Goal: Task Accomplishment & Management: Use online tool/utility

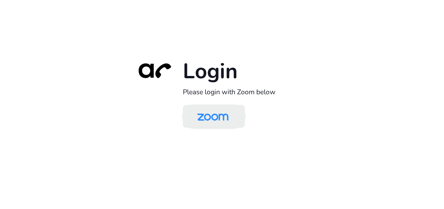
click at [217, 116] on img at bounding box center [212, 116] width 45 height 21
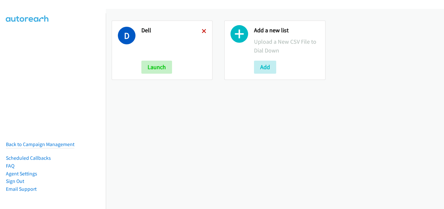
click at [203, 32] on icon at bounding box center [204, 31] width 5 height 5
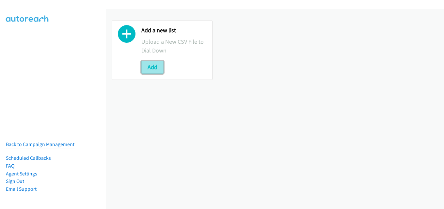
click at [156, 62] on button "Add" at bounding box center [152, 67] width 22 height 13
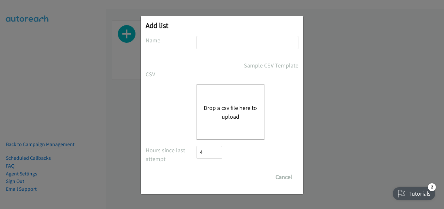
click at [220, 39] on input "text" at bounding box center [247, 42] width 102 height 13
type input "mediacom"
click at [237, 125] on div "Drop a csv file here to upload" at bounding box center [230, 112] width 68 height 55
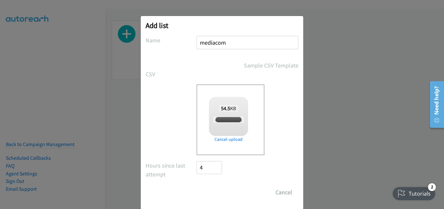
checkbox input "true"
click at [219, 193] on input "Save List" at bounding box center [213, 192] width 34 height 13
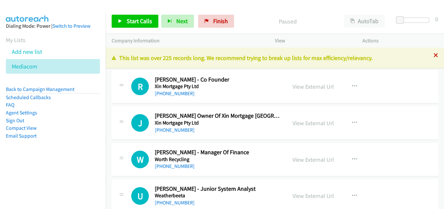
click at [433, 55] on icon at bounding box center [435, 56] width 5 height 5
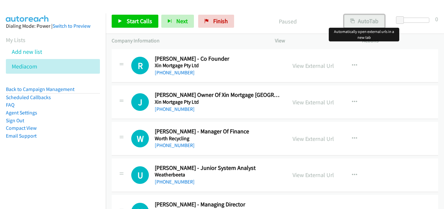
click at [355, 18] on button "AutoTab" at bounding box center [364, 21] width 40 height 13
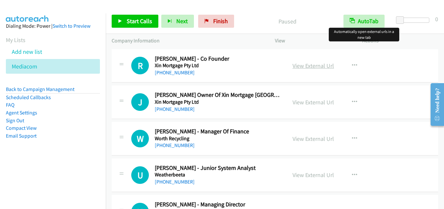
click at [313, 66] on link "View External Url" at bounding box center [312, 66] width 41 height 8
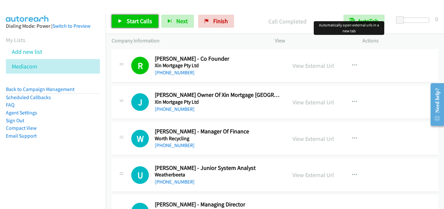
click at [143, 22] on span "Start Calls" at bounding box center [139, 21] width 25 height 8
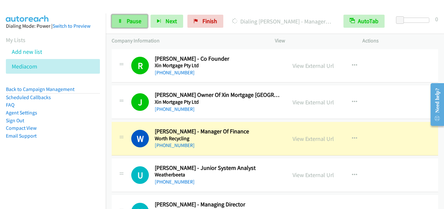
click at [135, 19] on span "Pause" at bounding box center [134, 21] width 15 height 8
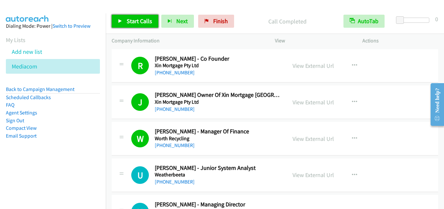
click at [143, 19] on span "Start Calls" at bounding box center [139, 21] width 25 height 8
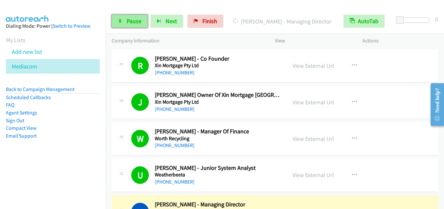
click at [134, 19] on span "Pause" at bounding box center [134, 21] width 15 height 8
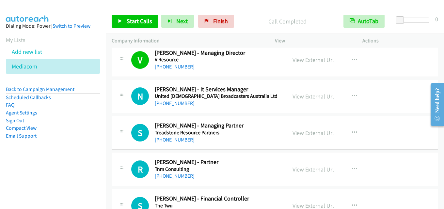
scroll to position [163, 0]
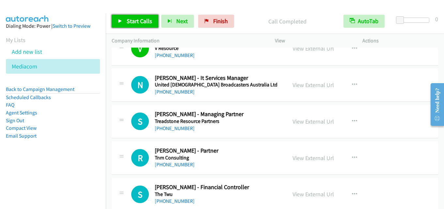
click at [139, 21] on span "Start Calls" at bounding box center [139, 21] width 25 height 8
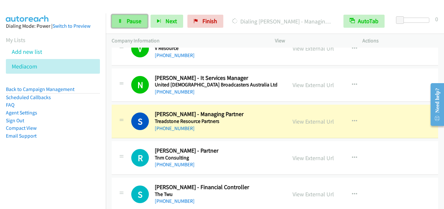
click at [134, 16] on link "Pause" at bounding box center [130, 21] width 36 height 13
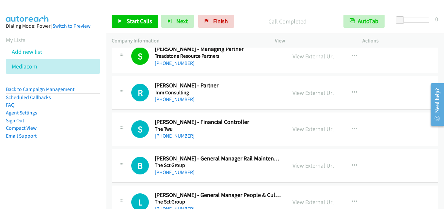
scroll to position [196, 0]
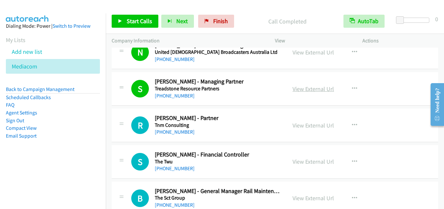
click at [315, 89] on link "View External Url" at bounding box center [312, 89] width 41 height 8
click at [138, 20] on span "Start Calls" at bounding box center [139, 21] width 25 height 8
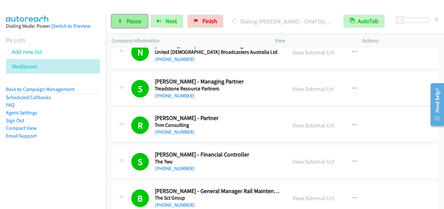
click at [136, 20] on span "Pause" at bounding box center [134, 21] width 15 height 8
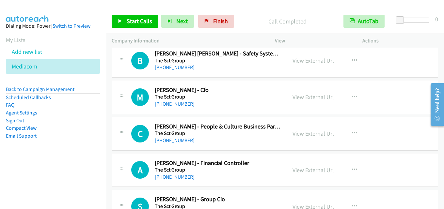
scroll to position [490, 0]
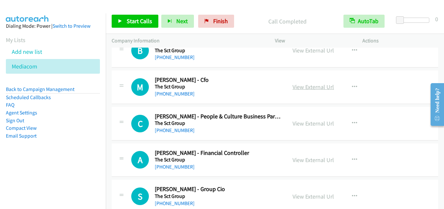
click at [312, 87] on link "View External Url" at bounding box center [312, 87] width 41 height 8
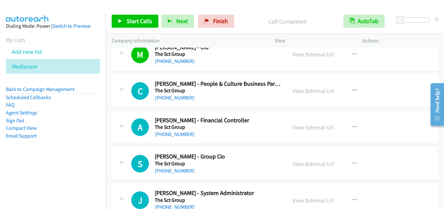
scroll to position [555, 0]
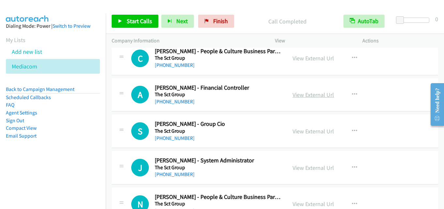
click at [307, 93] on link "View External Url" at bounding box center [312, 95] width 41 height 8
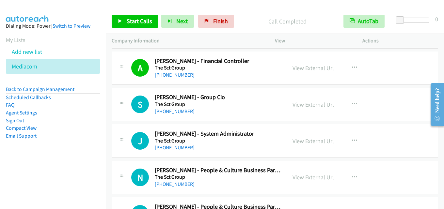
scroll to position [587, 0]
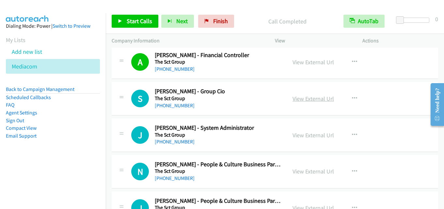
click at [326, 99] on link "View External Url" at bounding box center [312, 99] width 41 height 8
click at [301, 63] on link "View External Url" at bounding box center [312, 62] width 41 height 8
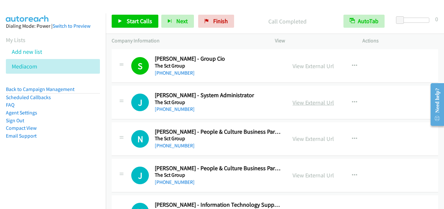
click at [311, 102] on link "View External Url" at bounding box center [312, 103] width 41 height 8
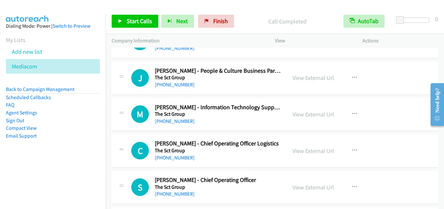
scroll to position [718, 0]
click at [304, 116] on link "View External Url" at bounding box center [312, 114] width 41 height 8
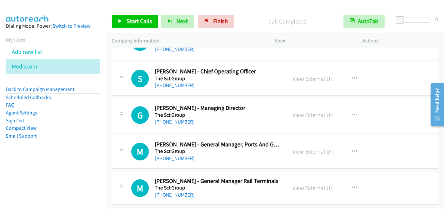
scroll to position [816, 0]
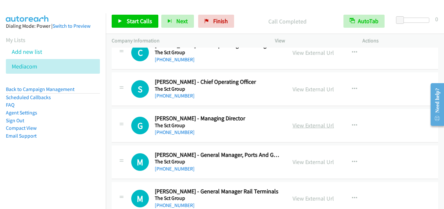
click at [307, 122] on link "View External Url" at bounding box center [312, 126] width 41 height 8
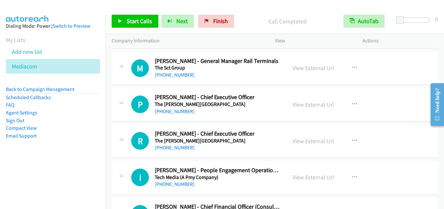
scroll to position [914, 0]
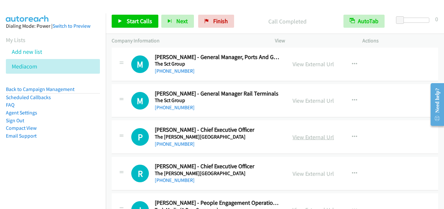
click at [303, 138] on link "View External Url" at bounding box center [312, 137] width 41 height 8
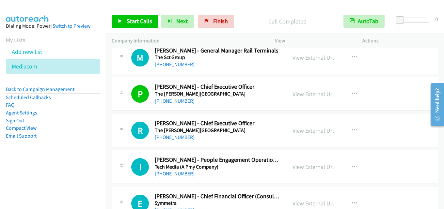
scroll to position [979, 0]
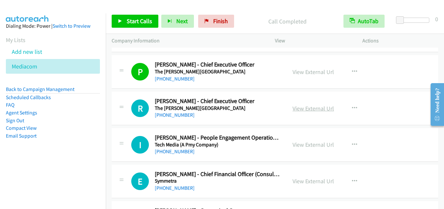
click at [312, 109] on link "View External Url" at bounding box center [312, 109] width 41 height 8
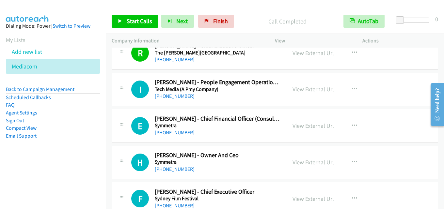
scroll to position [1044, 0]
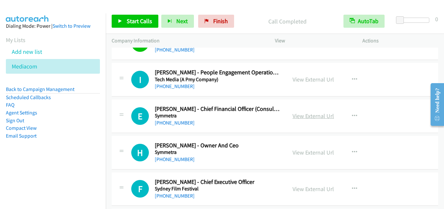
click at [315, 114] on link "View External Url" at bounding box center [312, 116] width 41 height 8
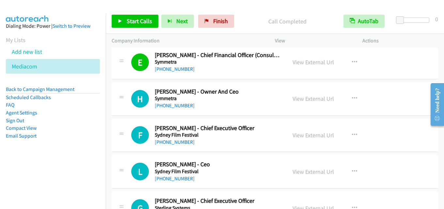
scroll to position [1110, 0]
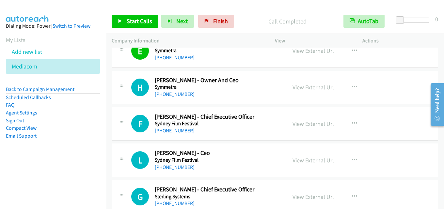
click at [306, 89] on link "View External Url" at bounding box center [312, 88] width 41 height 8
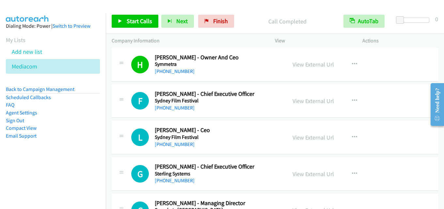
scroll to position [1142, 0]
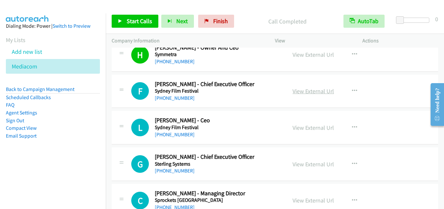
click at [306, 90] on link "View External Url" at bounding box center [312, 91] width 41 height 8
click at [319, 126] on link "View External Url" at bounding box center [312, 128] width 41 height 8
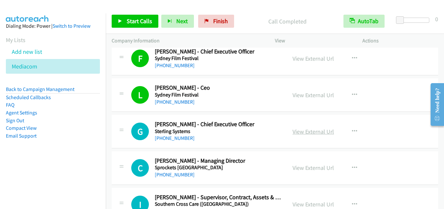
scroll to position [1208, 0]
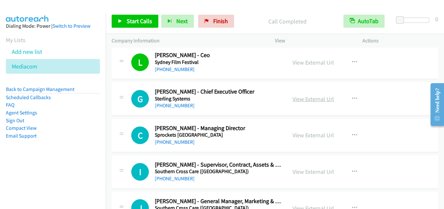
click at [306, 100] on link "View External Url" at bounding box center [312, 99] width 41 height 8
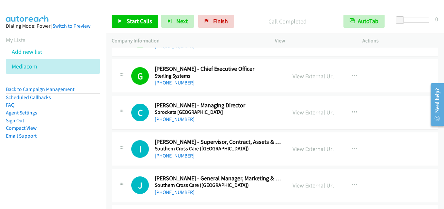
scroll to position [1240, 0]
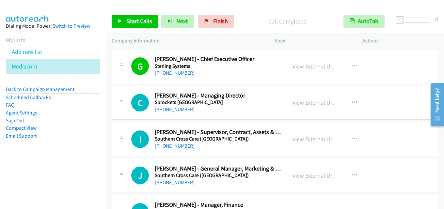
click at [317, 101] on link "View External Url" at bounding box center [312, 103] width 41 height 8
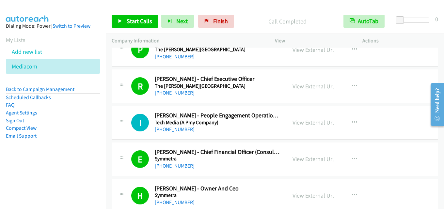
scroll to position [914, 0]
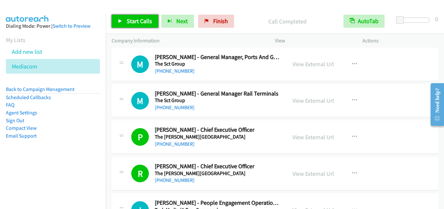
click at [139, 24] on span "Start Calls" at bounding box center [139, 21] width 25 height 8
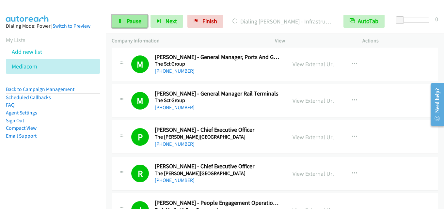
click at [131, 23] on span "Pause" at bounding box center [134, 21] width 15 height 8
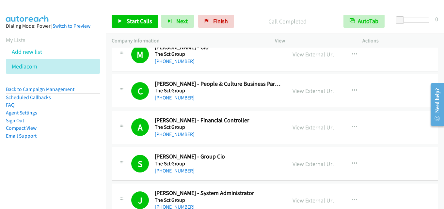
scroll to position [555, 0]
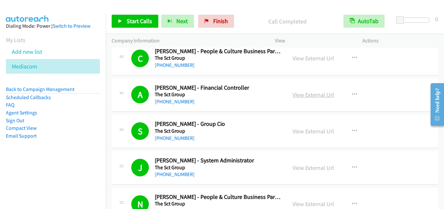
click at [318, 91] on link "View External Url" at bounding box center [312, 95] width 41 height 8
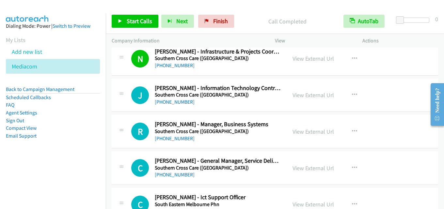
scroll to position [1501, 0]
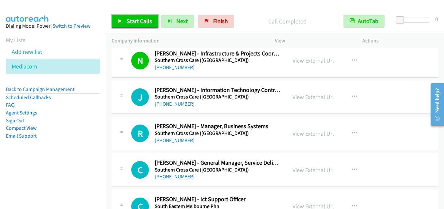
click at [128, 16] on link "Start Calls" at bounding box center [135, 21] width 47 height 13
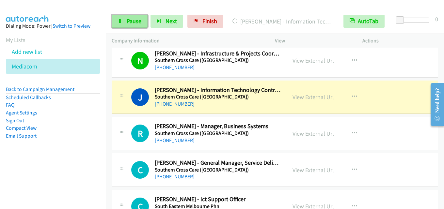
click at [127, 21] on span "Pause" at bounding box center [134, 21] width 15 height 8
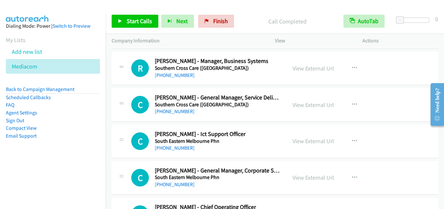
scroll to position [1599, 0]
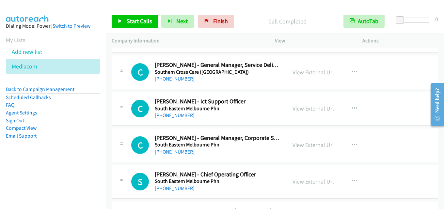
click at [307, 108] on link "View External Url" at bounding box center [312, 109] width 41 height 8
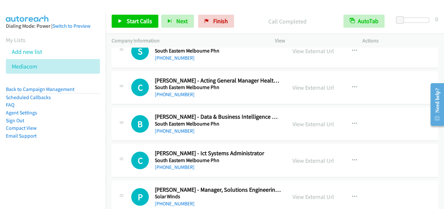
scroll to position [1762, 0]
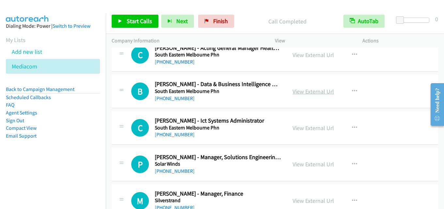
click at [303, 89] on link "View External Url" at bounding box center [312, 92] width 41 height 8
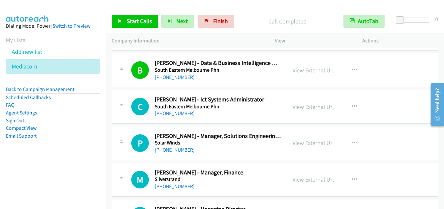
scroll to position [1795, 0]
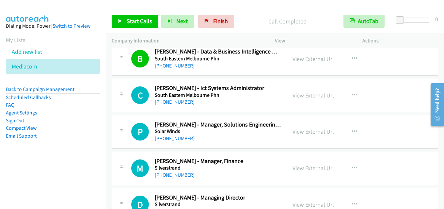
click at [309, 96] on link "View External Url" at bounding box center [312, 96] width 41 height 8
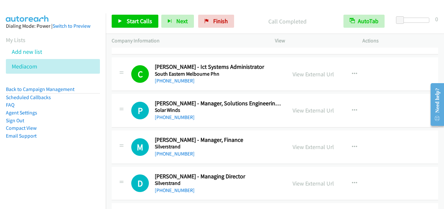
scroll to position [1828, 0]
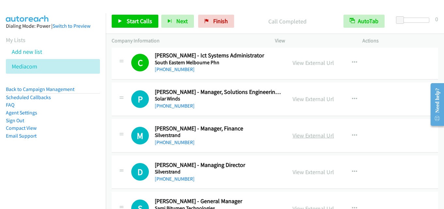
click at [302, 133] on link "View External Url" at bounding box center [312, 136] width 41 height 8
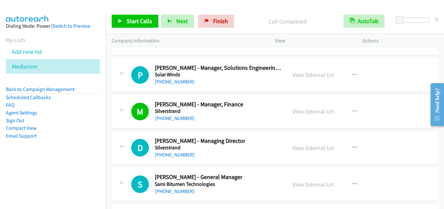
scroll to position [1893, 0]
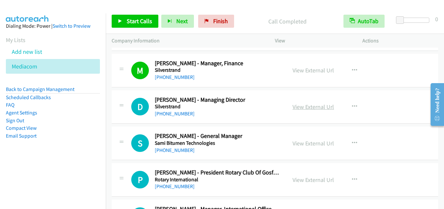
click at [317, 110] on link "View External Url" at bounding box center [312, 107] width 41 height 8
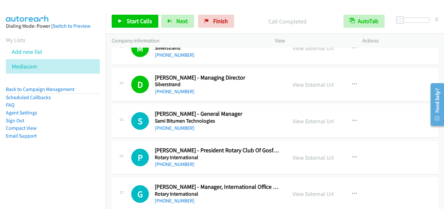
scroll to position [1926, 0]
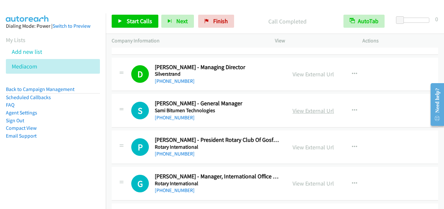
click at [320, 110] on link "View External Url" at bounding box center [312, 111] width 41 height 8
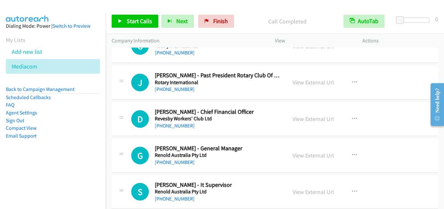
scroll to position [2219, 0]
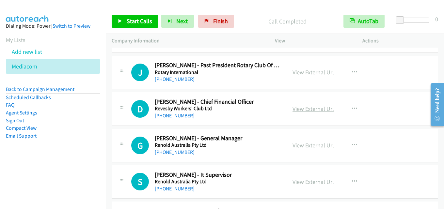
click at [303, 110] on link "View External Url" at bounding box center [312, 109] width 41 height 8
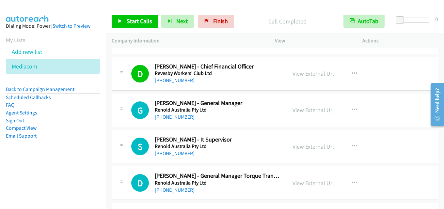
scroll to position [2285, 0]
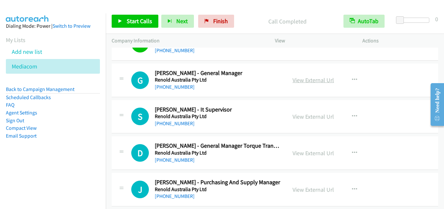
click at [320, 82] on link "View External Url" at bounding box center [312, 80] width 41 height 8
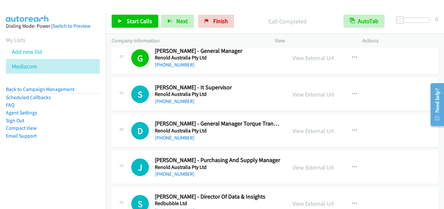
scroll to position [2317, 0]
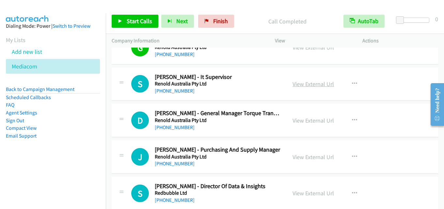
click at [308, 85] on link "View External Url" at bounding box center [312, 84] width 41 height 8
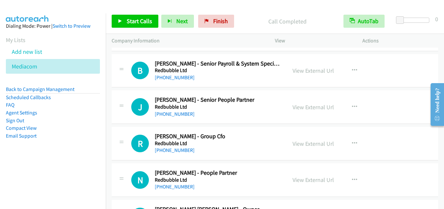
scroll to position [2546, 0]
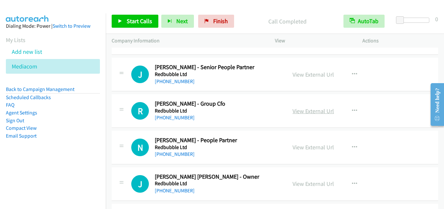
click at [309, 108] on link "View External Url" at bounding box center [312, 111] width 41 height 8
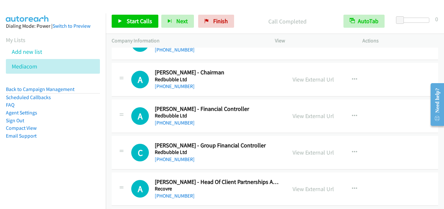
scroll to position [2807, 0]
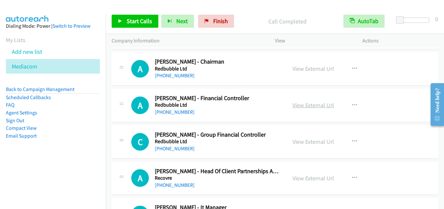
click at [311, 105] on link "View External Url" at bounding box center [312, 106] width 41 height 8
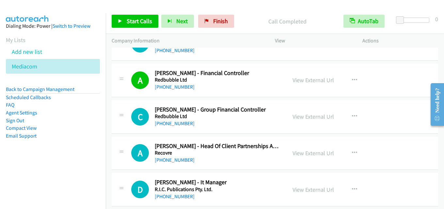
scroll to position [2840, 0]
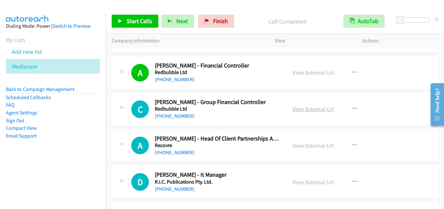
click at [317, 106] on link "View External Url" at bounding box center [312, 109] width 41 height 8
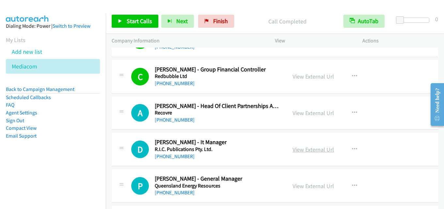
click at [304, 146] on link "View External Url" at bounding box center [312, 150] width 41 height 8
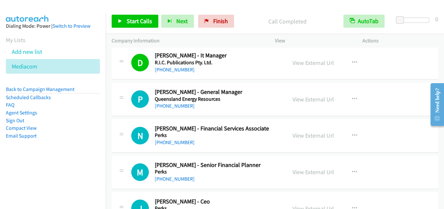
scroll to position [2970, 0]
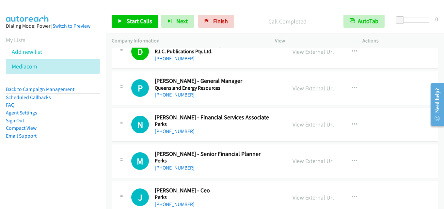
click at [313, 86] on link "View External Url" at bounding box center [312, 89] width 41 height 8
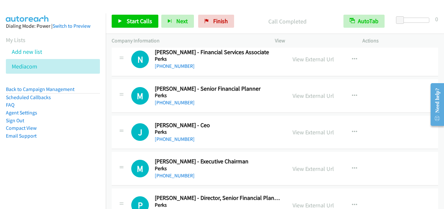
scroll to position [3068, 0]
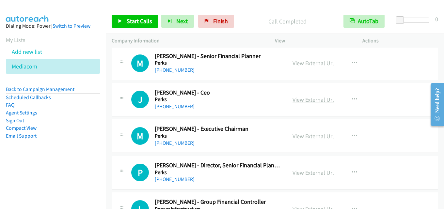
click at [307, 99] on link "View External Url" at bounding box center [312, 100] width 41 height 8
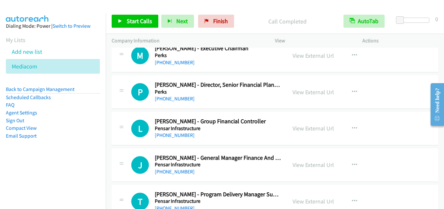
scroll to position [3133, 0]
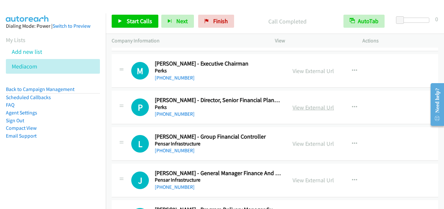
click at [303, 104] on link "View External Url" at bounding box center [312, 108] width 41 height 8
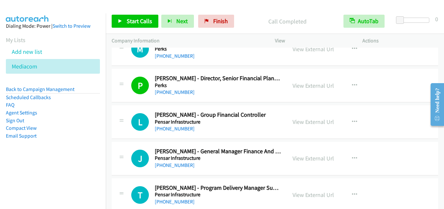
scroll to position [3166, 0]
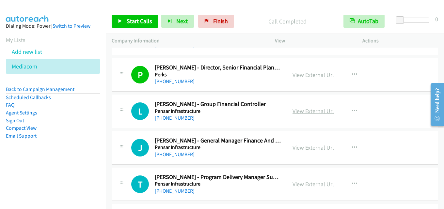
click at [304, 109] on link "View External Url" at bounding box center [312, 111] width 41 height 8
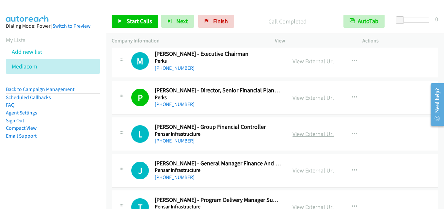
scroll to position [3133, 0]
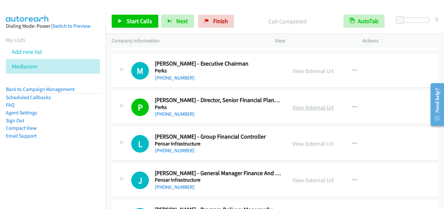
click at [320, 109] on link "View External Url" at bounding box center [312, 108] width 41 height 8
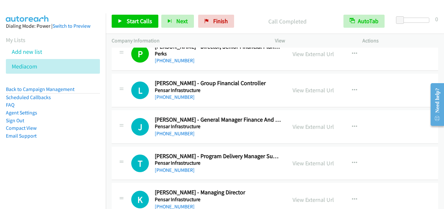
scroll to position [3199, 0]
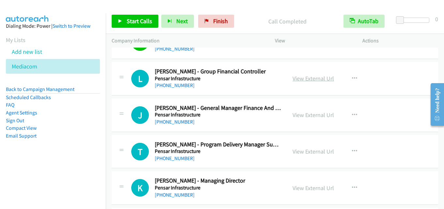
click at [311, 76] on link "View External Url" at bounding box center [312, 79] width 41 height 8
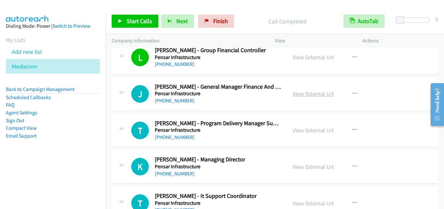
scroll to position [3231, 0]
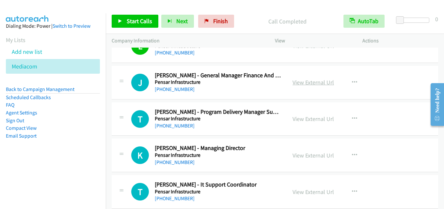
click at [306, 84] on link "View External Url" at bounding box center [312, 83] width 41 height 8
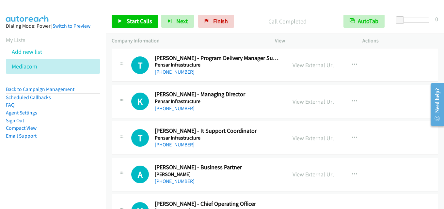
scroll to position [3297, 0]
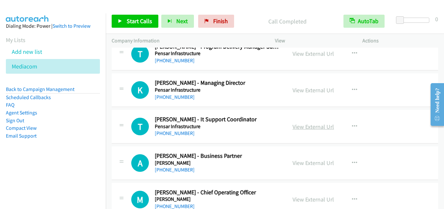
click at [301, 125] on link "View External Url" at bounding box center [312, 127] width 41 height 8
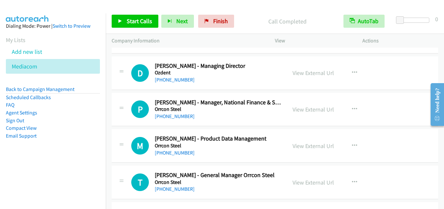
scroll to position [3427, 0]
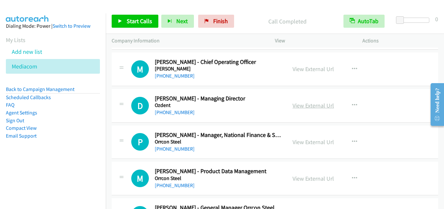
click at [309, 102] on link "View External Url" at bounding box center [312, 106] width 41 height 8
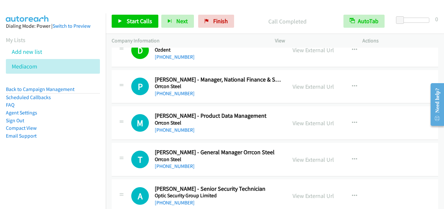
scroll to position [3492, 0]
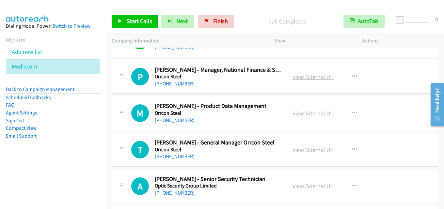
click at [305, 79] on link "View External Url" at bounding box center [312, 77] width 41 height 8
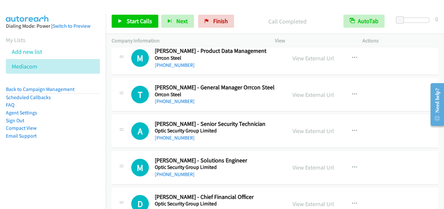
scroll to position [3558, 0]
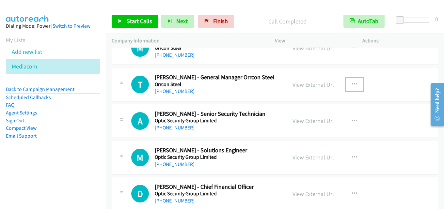
click at [352, 85] on icon "button" at bounding box center [354, 84] width 5 height 5
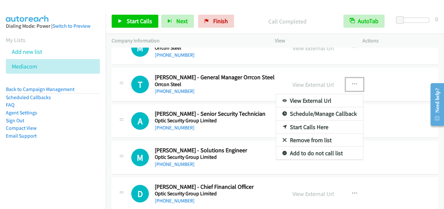
click at [318, 126] on link "Start Calls Here" at bounding box center [319, 127] width 87 height 13
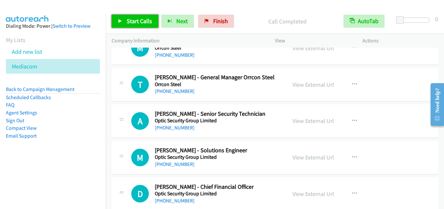
click at [134, 23] on span "Start Calls" at bounding box center [139, 21] width 25 height 8
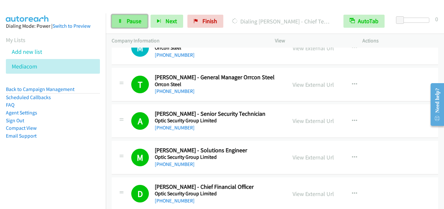
click at [126, 21] on link "Pause" at bounding box center [130, 21] width 36 height 13
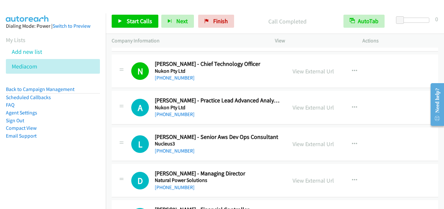
scroll to position [3721, 0]
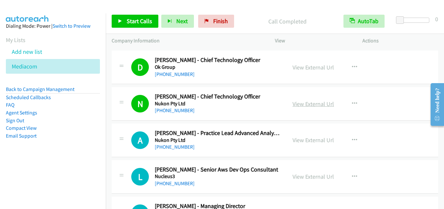
click at [308, 102] on link "View External Url" at bounding box center [312, 104] width 41 height 8
click at [142, 20] on span "Start Calls" at bounding box center [139, 21] width 25 height 8
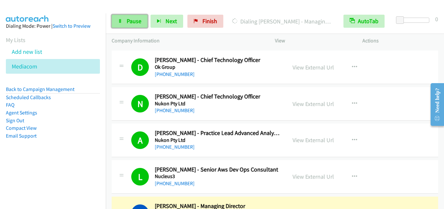
click at [130, 23] on span "Pause" at bounding box center [134, 21] width 15 height 8
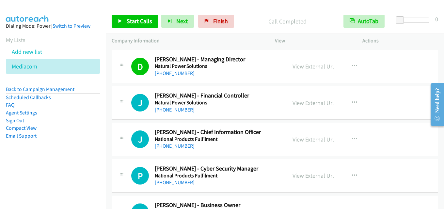
scroll to position [3851, 0]
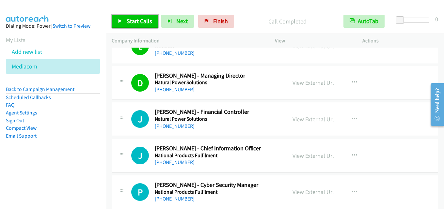
click at [148, 18] on span "Start Calls" at bounding box center [139, 21] width 25 height 8
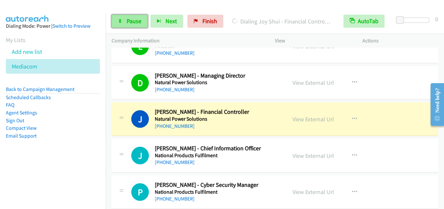
click at [132, 17] on link "Pause" at bounding box center [130, 21] width 36 height 13
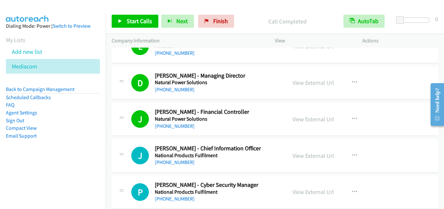
scroll to position [3884, 0]
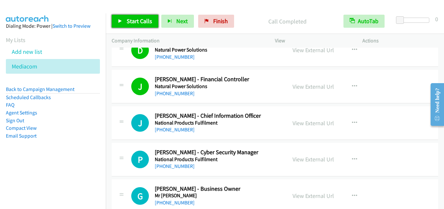
click at [146, 20] on span "Start Calls" at bounding box center [139, 21] width 25 height 8
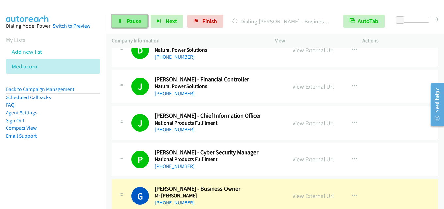
click at [141, 18] on span "Pause" at bounding box center [134, 21] width 15 height 8
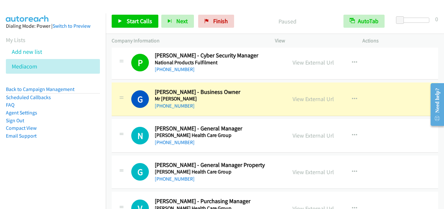
scroll to position [3982, 0]
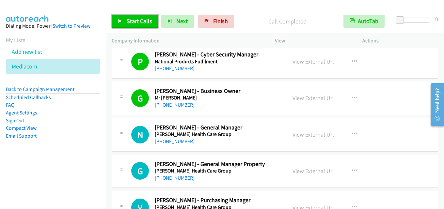
click at [135, 21] on span "Start Calls" at bounding box center [139, 21] width 25 height 8
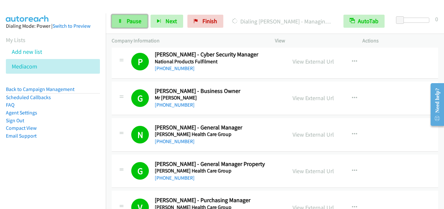
click at [137, 20] on span "Pause" at bounding box center [134, 21] width 15 height 8
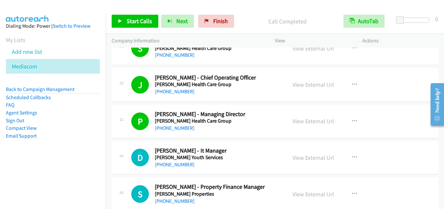
scroll to position [4210, 0]
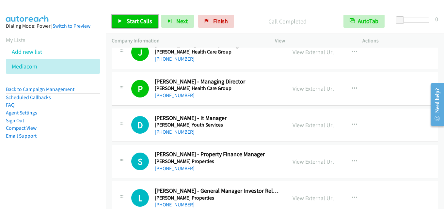
click at [142, 21] on span "Start Calls" at bounding box center [139, 21] width 25 height 8
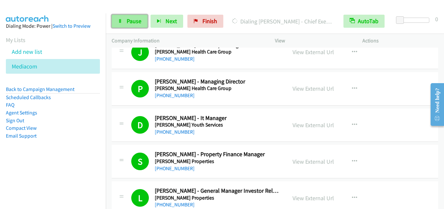
click at [132, 18] on span "Pause" at bounding box center [134, 21] width 15 height 8
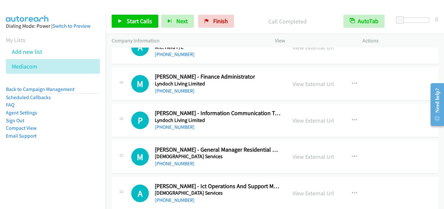
scroll to position [4700, 0]
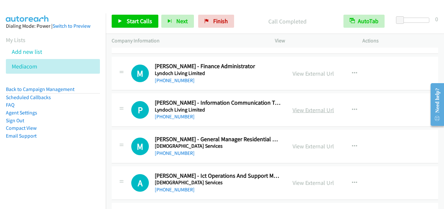
click at [296, 111] on link "View External Url" at bounding box center [312, 110] width 41 height 8
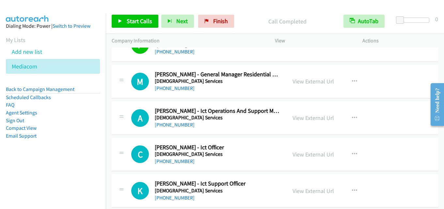
scroll to position [4765, 0]
click at [315, 119] on link "View External Url" at bounding box center [312, 118] width 41 height 8
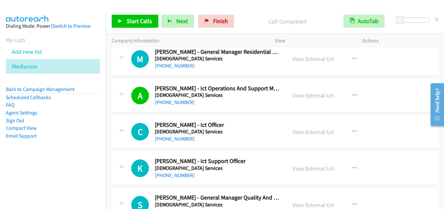
scroll to position [4798, 0]
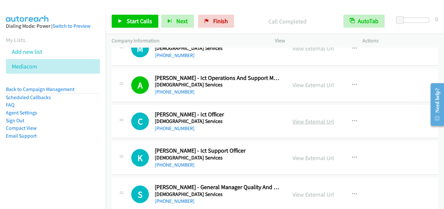
click at [315, 124] on link "View External Url" at bounding box center [312, 122] width 41 height 8
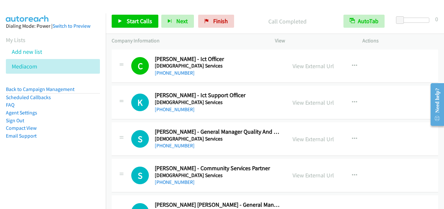
scroll to position [4863, 0]
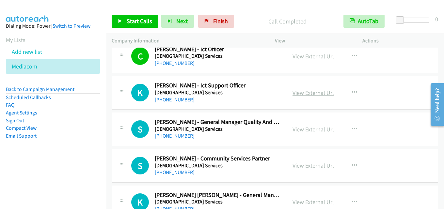
click at [310, 94] on link "View External Url" at bounding box center [312, 93] width 41 height 8
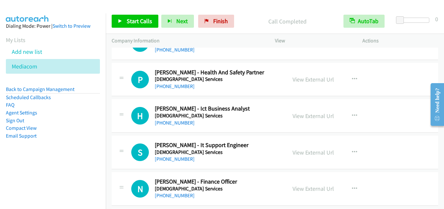
scroll to position [5026, 0]
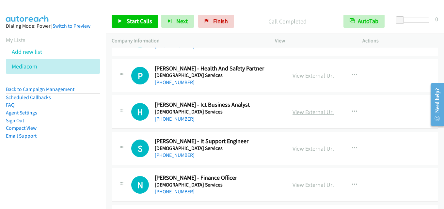
click at [300, 114] on link "View External Url" at bounding box center [312, 112] width 41 height 8
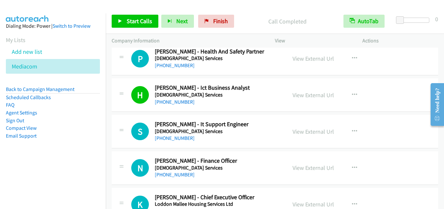
scroll to position [5059, 0]
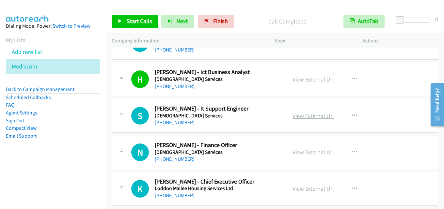
click at [320, 115] on link "View External Url" at bounding box center [312, 116] width 41 height 8
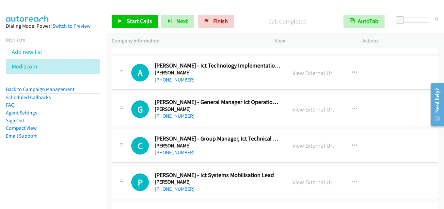
scroll to position [5451, 0]
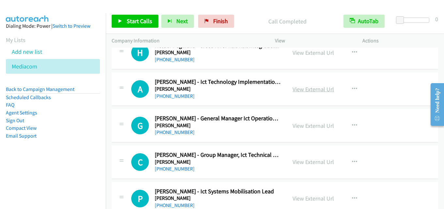
click at [308, 86] on link "View External Url" at bounding box center [312, 90] width 41 height 8
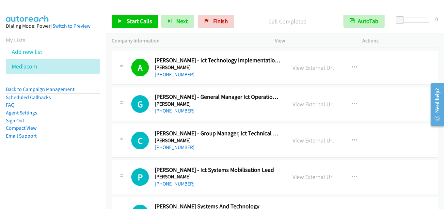
scroll to position [5483, 0]
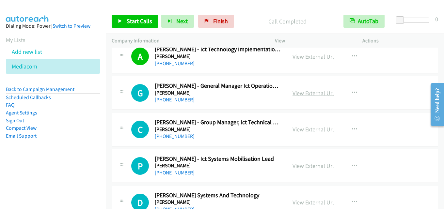
click at [301, 90] on link "View External Url" at bounding box center [312, 93] width 41 height 8
click at [301, 129] on link "View External Url" at bounding box center [312, 130] width 41 height 8
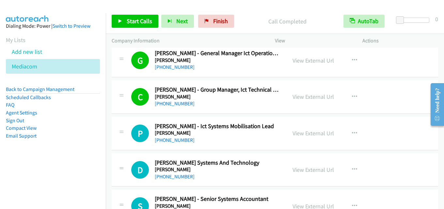
scroll to position [5549, 0]
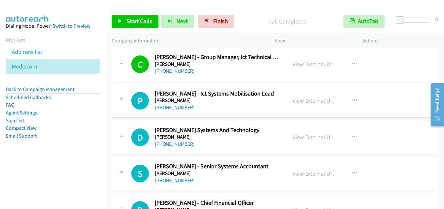
click at [305, 102] on link "View External Url" at bounding box center [312, 101] width 41 height 8
click at [310, 63] on link "View External Url" at bounding box center [312, 64] width 41 height 8
click at [316, 97] on link "View External Url" at bounding box center [312, 101] width 41 height 8
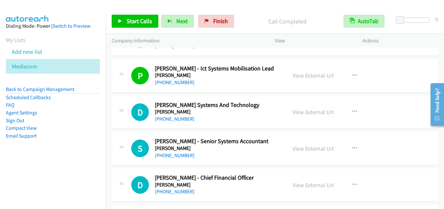
scroll to position [5581, 0]
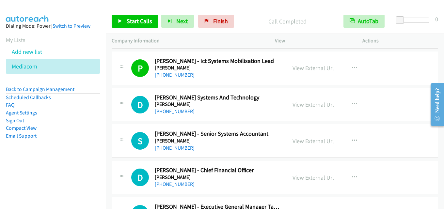
click at [294, 103] on link "View External Url" at bounding box center [312, 105] width 41 height 8
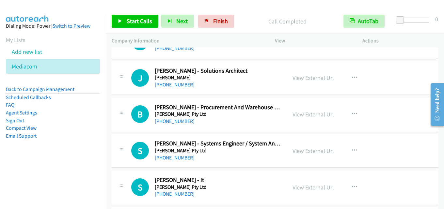
scroll to position [6006, 0]
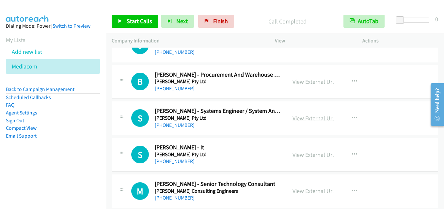
click at [309, 119] on link "View External Url" at bounding box center [312, 119] width 41 height 8
